Goal: Information Seeking & Learning: Learn about a topic

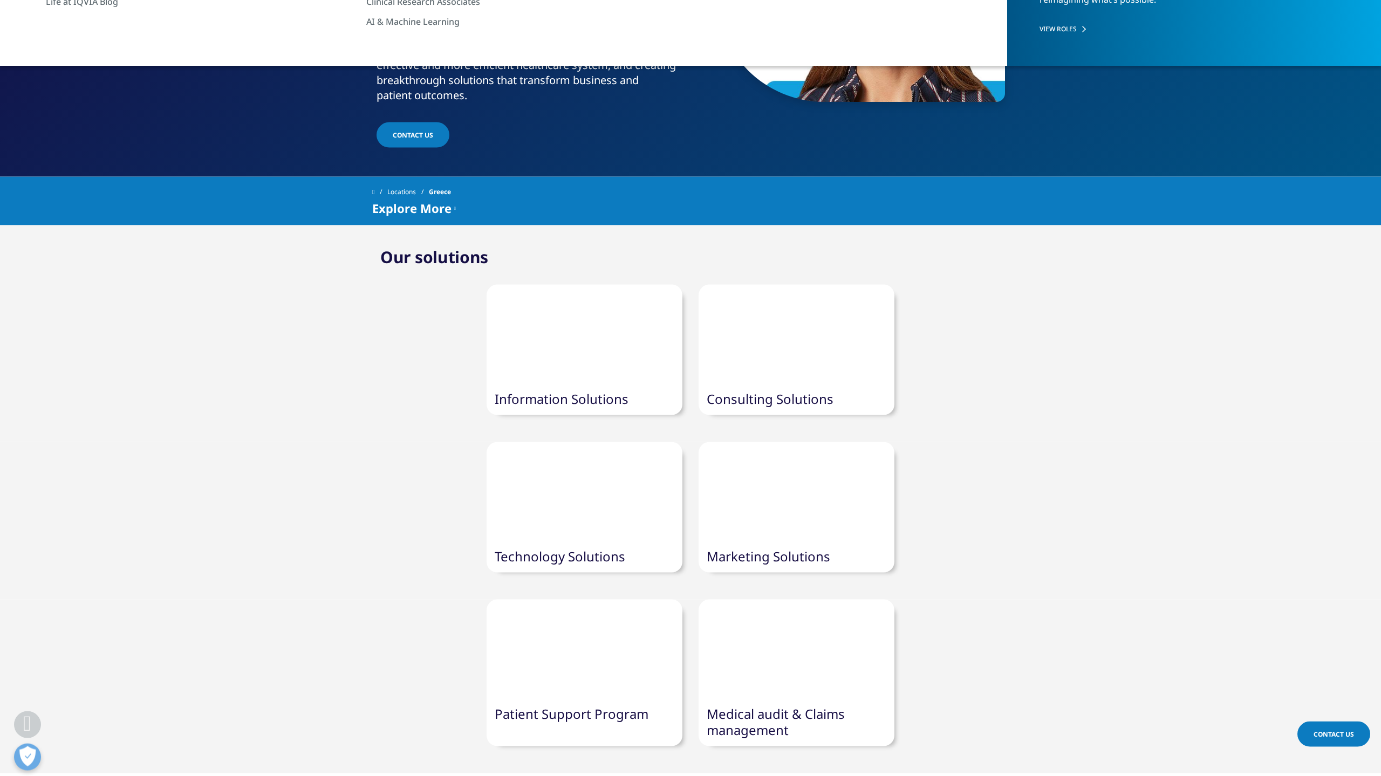
scroll to position [223, 0]
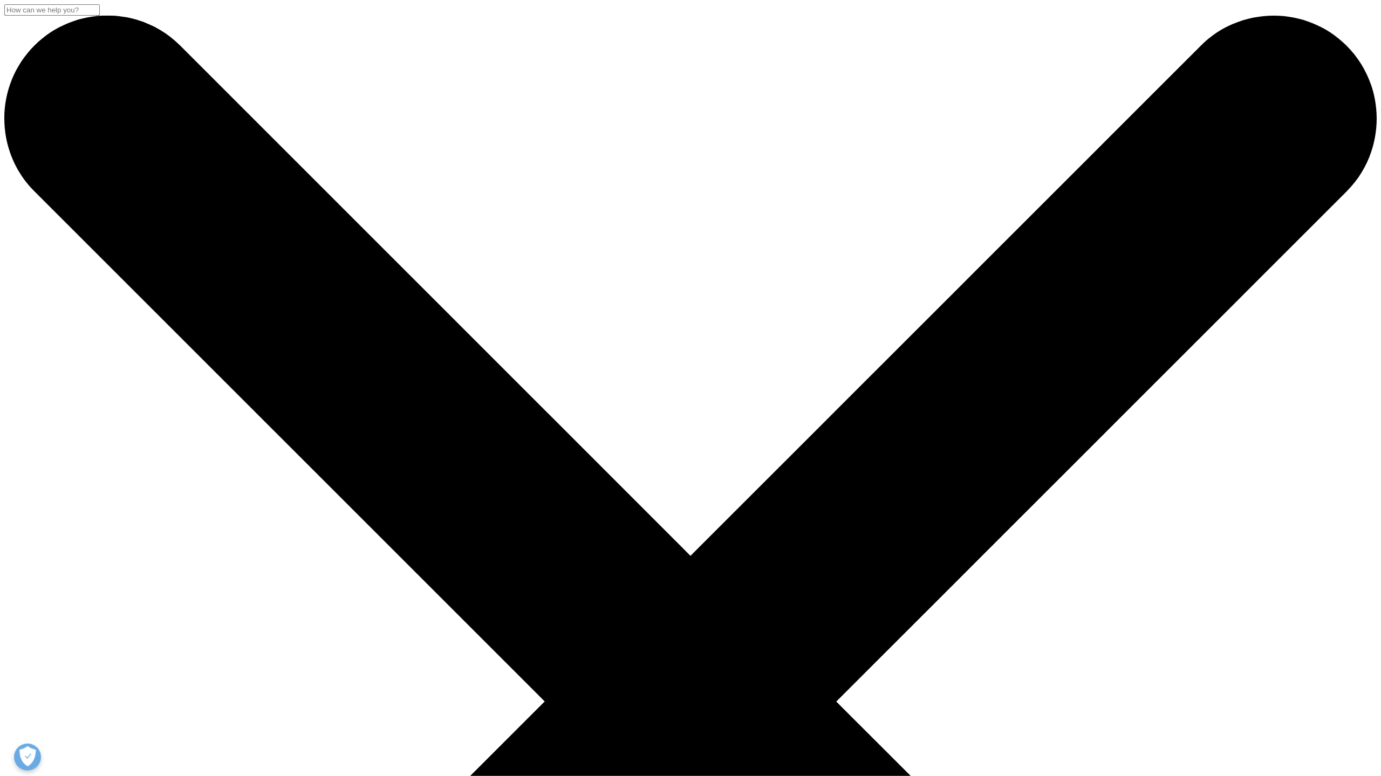
scroll to position [521, 0]
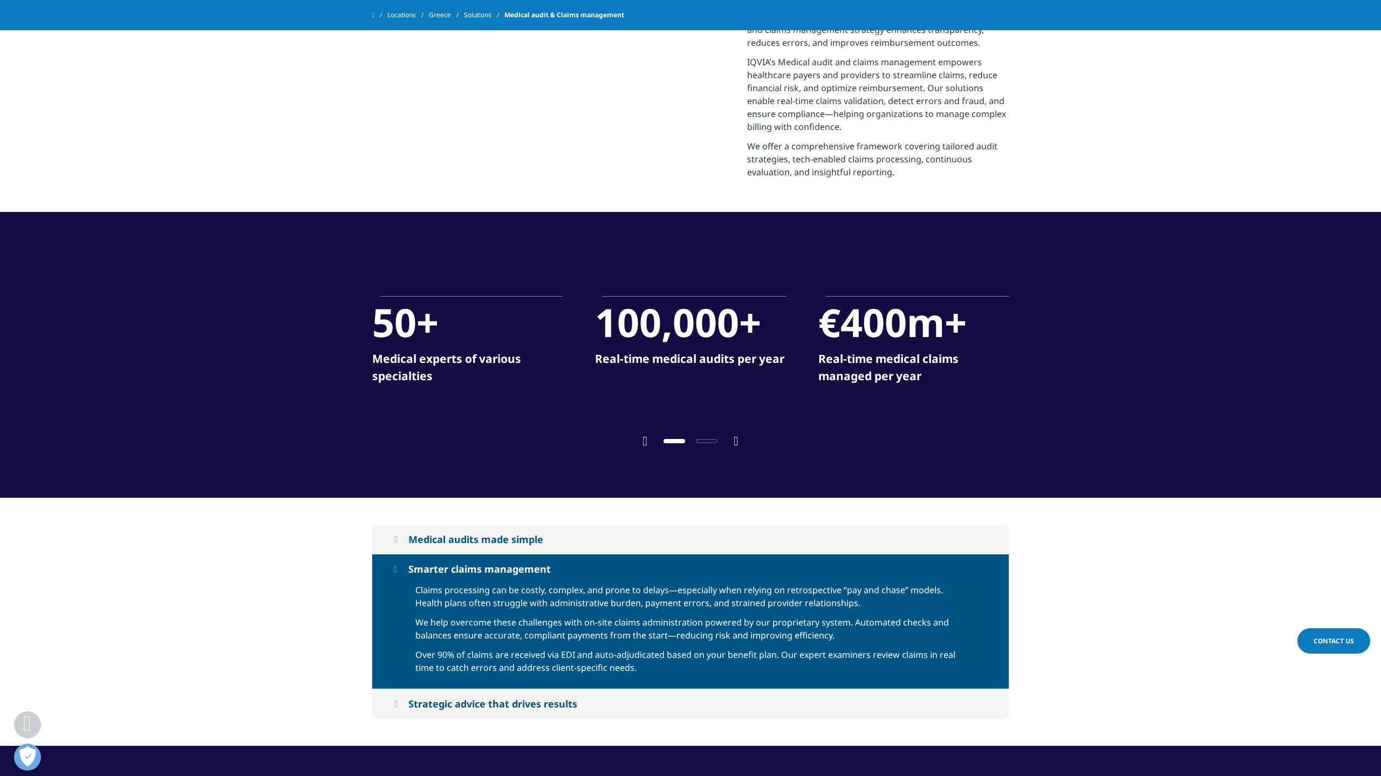
click at [472, 576] on div "Smarter claims management" at bounding box center [479, 569] width 142 height 13
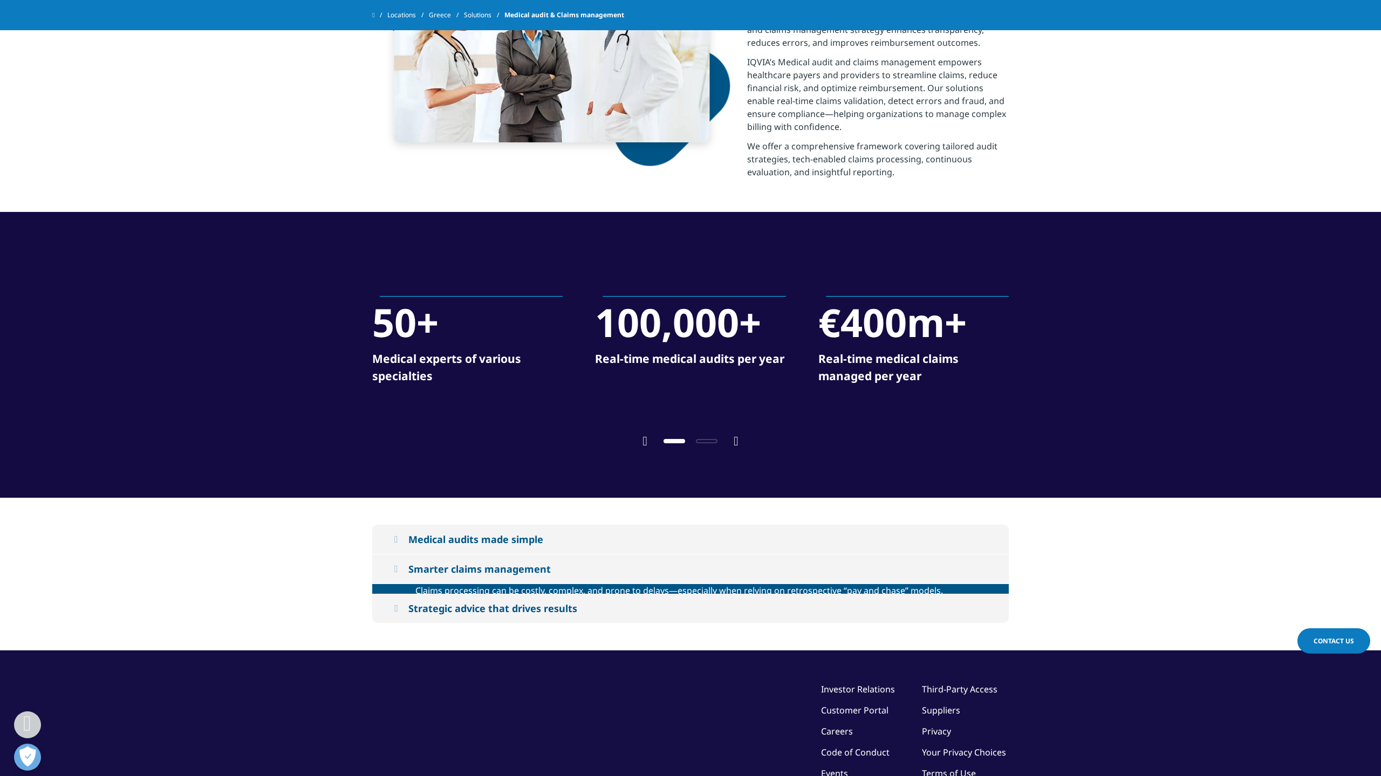
click at [475, 623] on button "Strategic advice that drives results" at bounding box center [690, 608] width 637 height 29
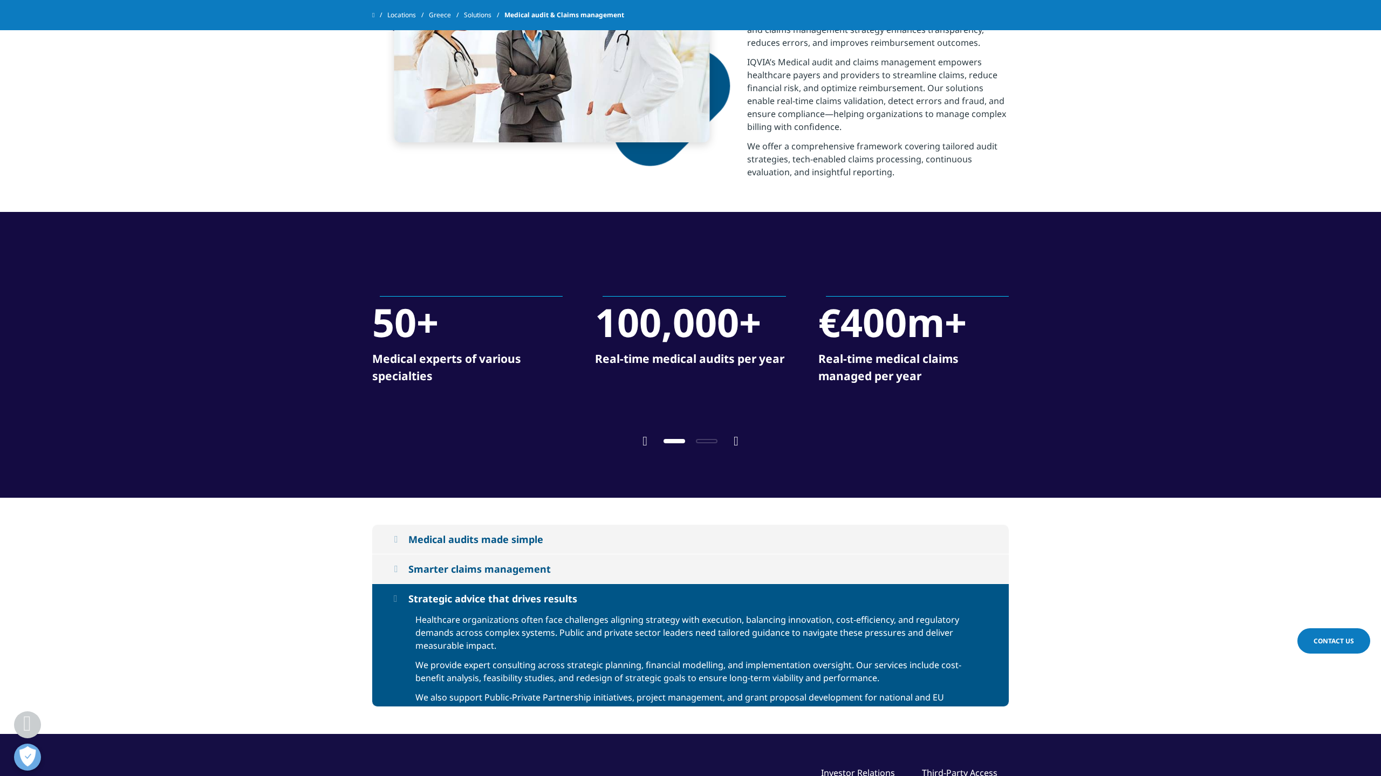
click at [475, 613] on button "Strategic advice that drives results" at bounding box center [690, 598] width 637 height 29
